Goal: Share content

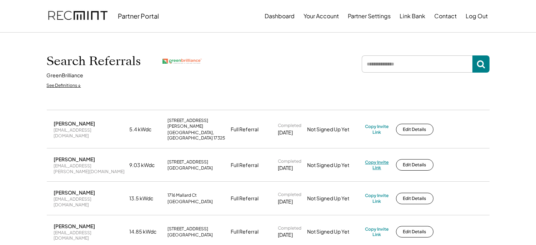
click at [377, 159] on div "Copy Invite Link" at bounding box center [377, 164] width 24 height 11
click at [380, 124] on div "Copy Invite Link" at bounding box center [377, 129] width 24 height 11
click at [76, 120] on div "Samuel Isenberger" at bounding box center [74, 123] width 41 height 6
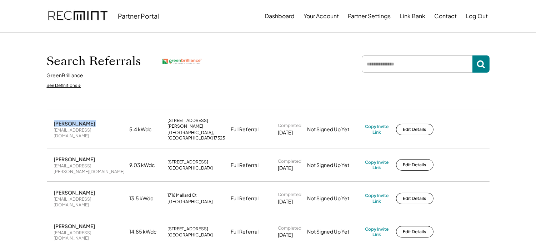
copy div "Samuel Isenberger"
click at [77, 189] on div "Madra Cochrane" at bounding box center [74, 192] width 41 height 6
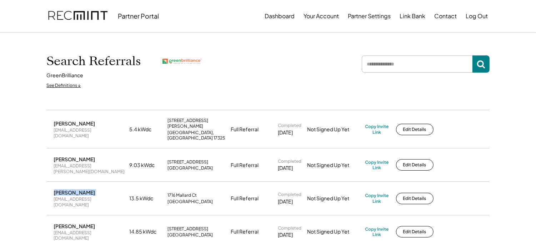
copy div "Madra Cochrane"
click at [380, 192] on div "Copy Invite Link" at bounding box center [377, 197] width 24 height 11
